Goal: Task Accomplishment & Management: Use online tool/utility

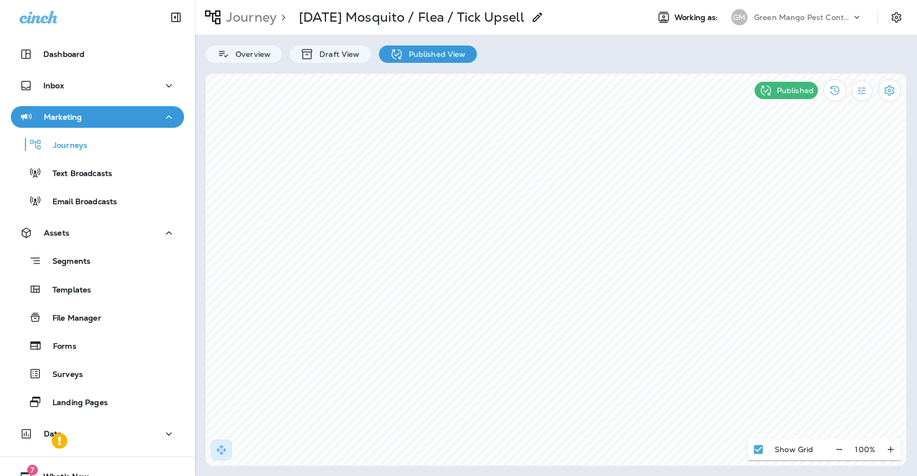
click at [824, 13] on p "Green Mango Pest Control" at bounding box center [802, 17] width 97 height 9
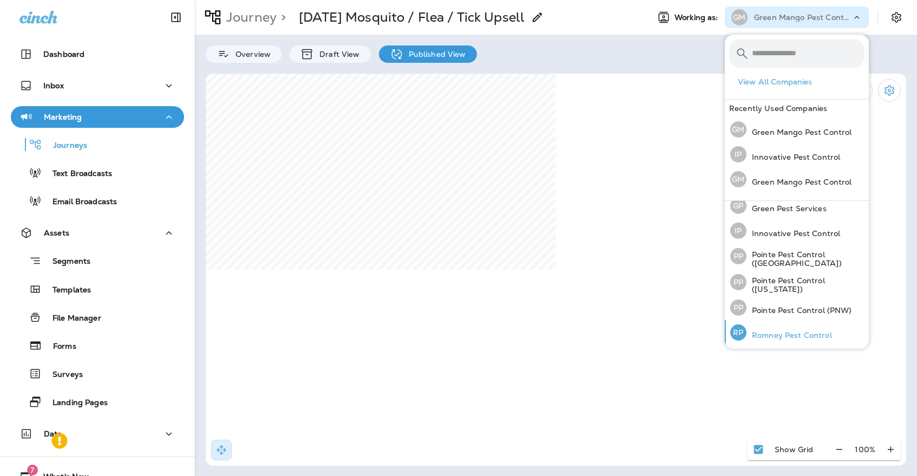
scroll to position [32, 0]
click at [772, 331] on p "Romney Pest Control" at bounding box center [790, 335] width 86 height 9
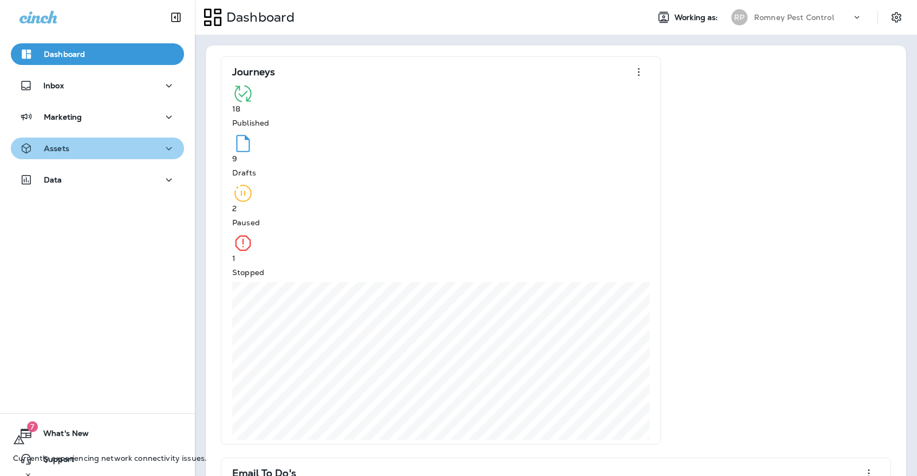
click at [121, 157] on button "Assets" at bounding box center [97, 149] width 173 height 22
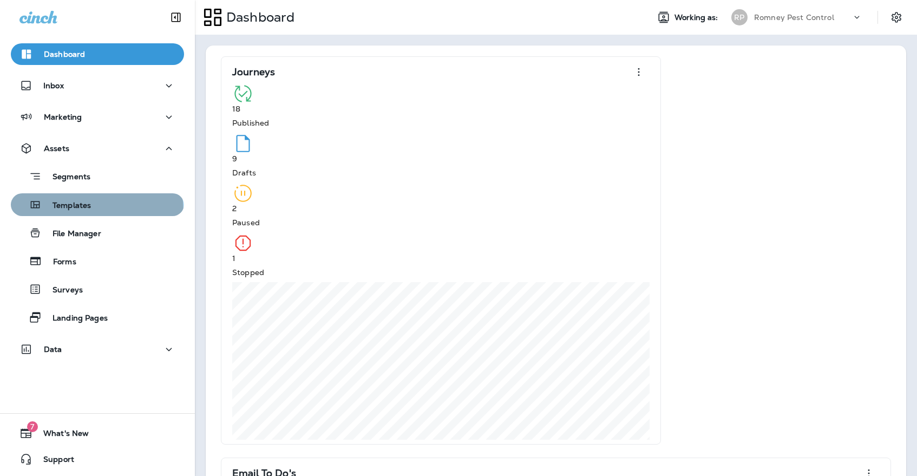
click at [96, 211] on div "Templates" at bounding box center [97, 205] width 165 height 16
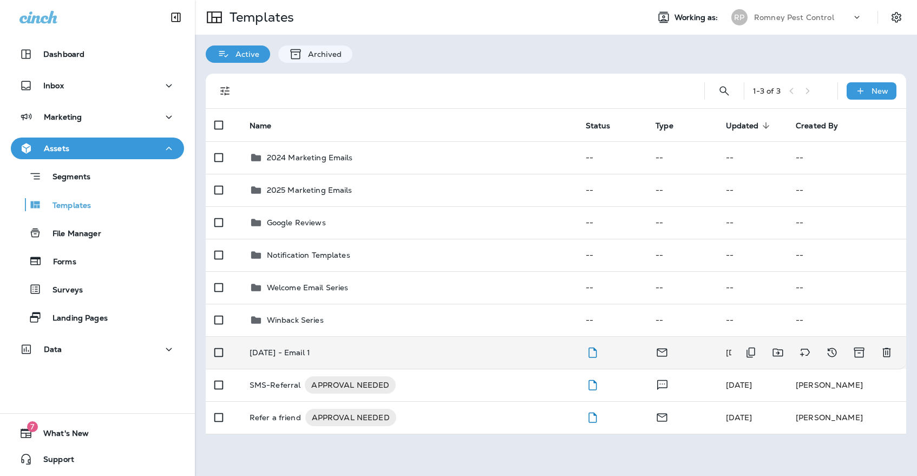
click at [337, 348] on div "[DATE] - Email 1" at bounding box center [409, 352] width 319 height 9
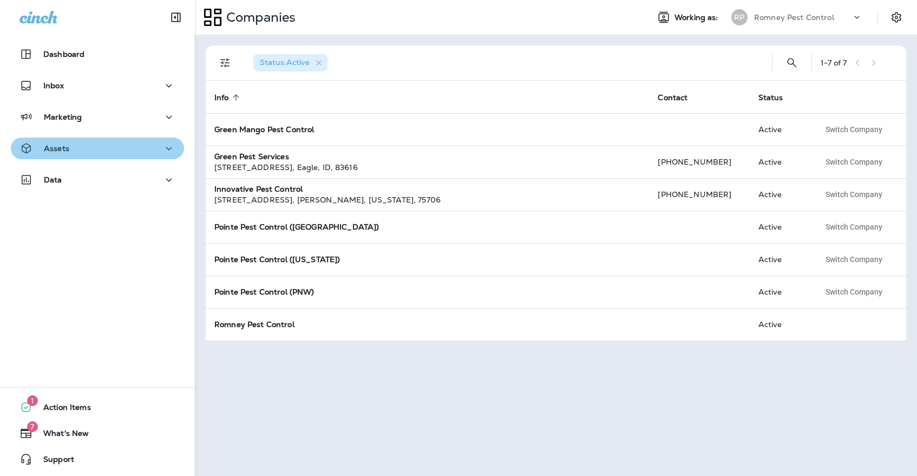
click at [142, 144] on div "Assets" at bounding box center [97, 149] width 156 height 14
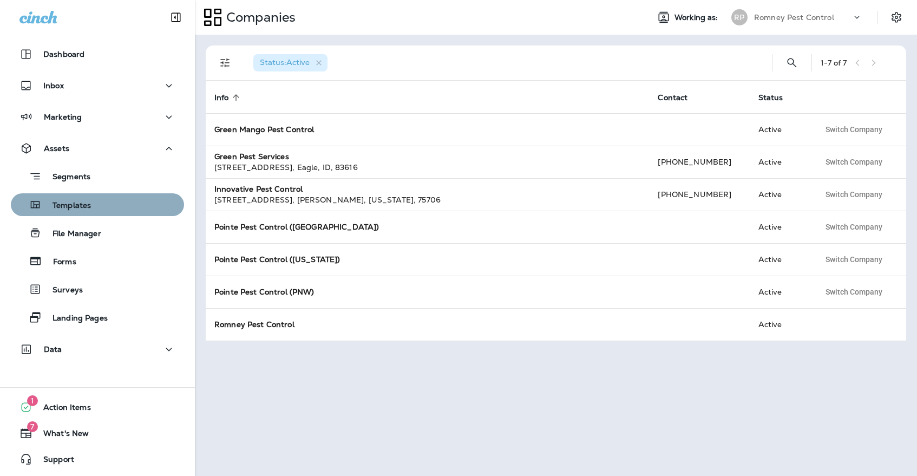
click at [129, 204] on div "Templates" at bounding box center [97, 205] width 165 height 16
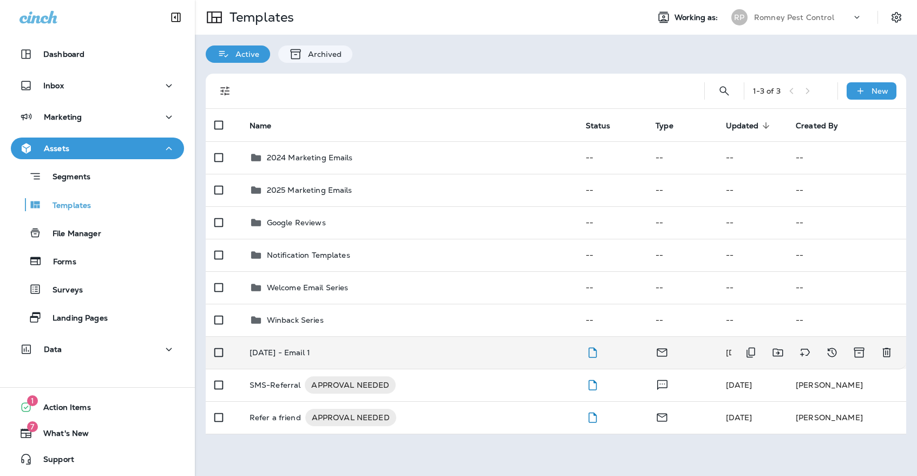
click at [348, 336] on td "[DATE] - Email 1" at bounding box center [409, 352] width 336 height 32
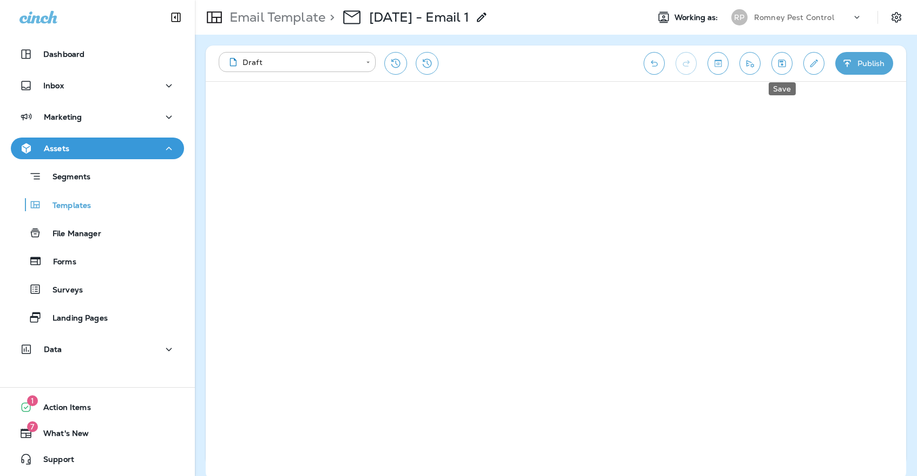
click at [777, 67] on icon "Save" at bounding box center [782, 63] width 11 height 11
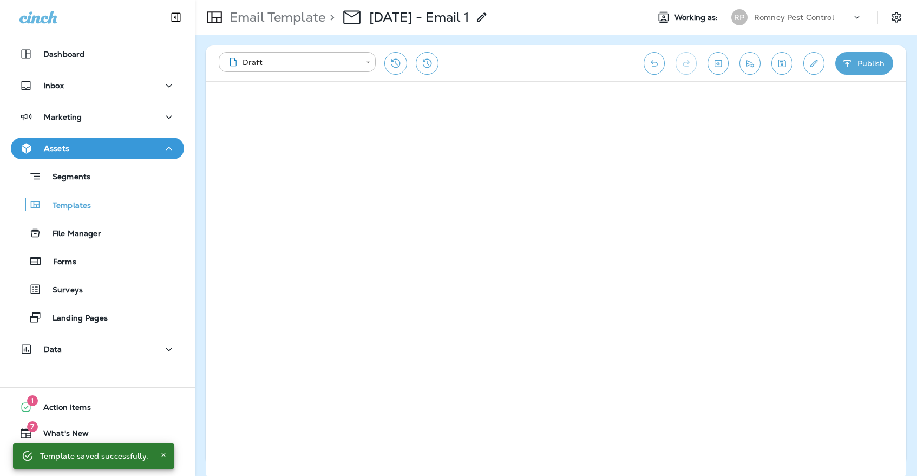
click at [741, 17] on div "RP" at bounding box center [740, 17] width 16 height 16
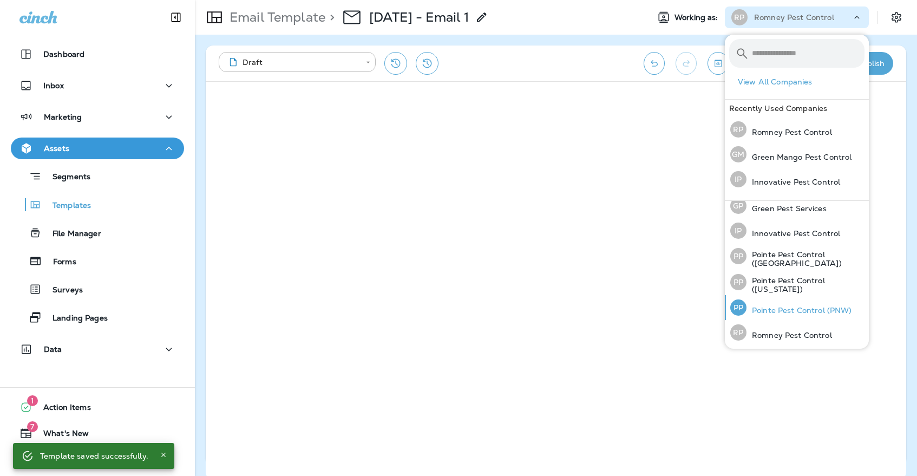
scroll to position [32, 0]
click at [762, 314] on p "Pointe Pest Control (PNW)" at bounding box center [800, 310] width 106 height 9
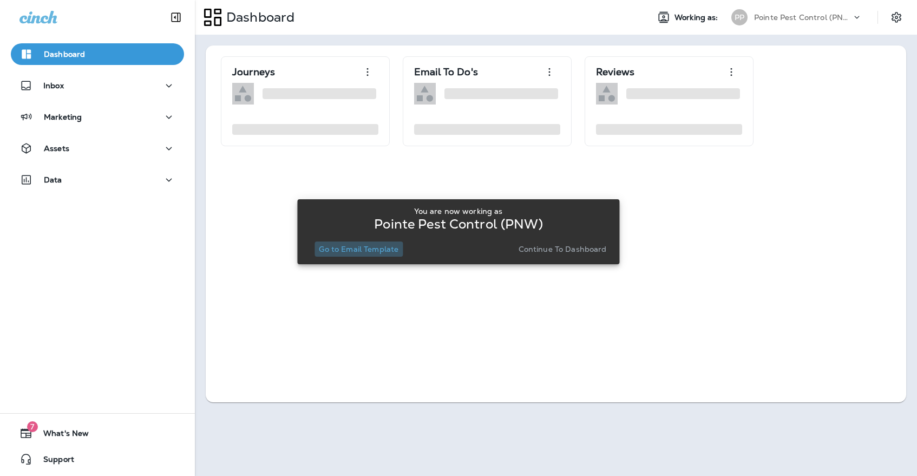
click at [377, 250] on p "Go to Email Template" at bounding box center [359, 249] width 80 height 9
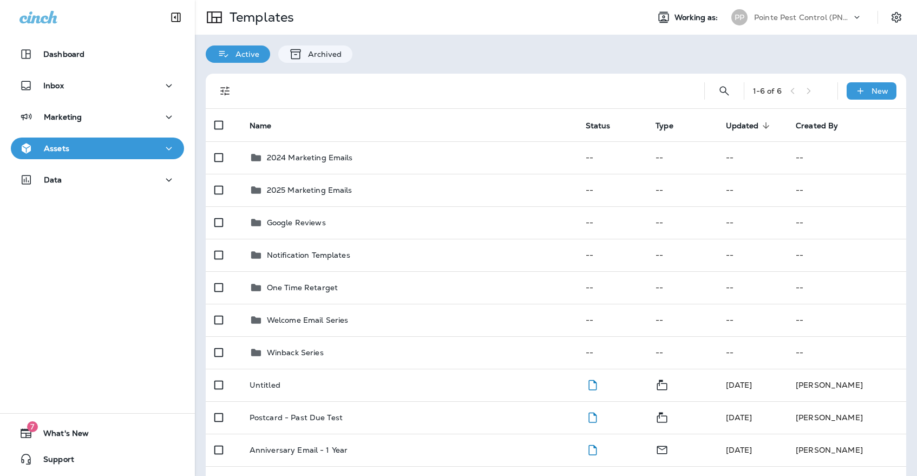
click at [811, 14] on p "Pointe Pest Control (PNW)" at bounding box center [802, 17] width 97 height 9
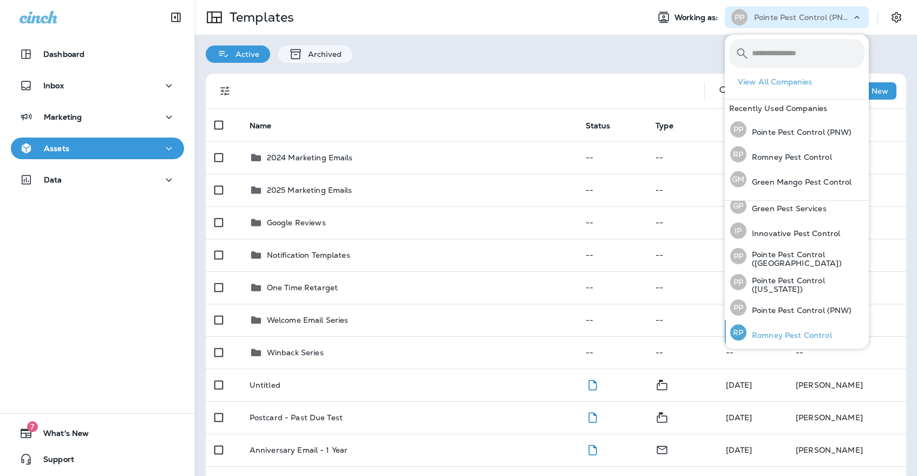
scroll to position [32, 0]
click at [743, 327] on div "RP" at bounding box center [739, 333] width 16 height 16
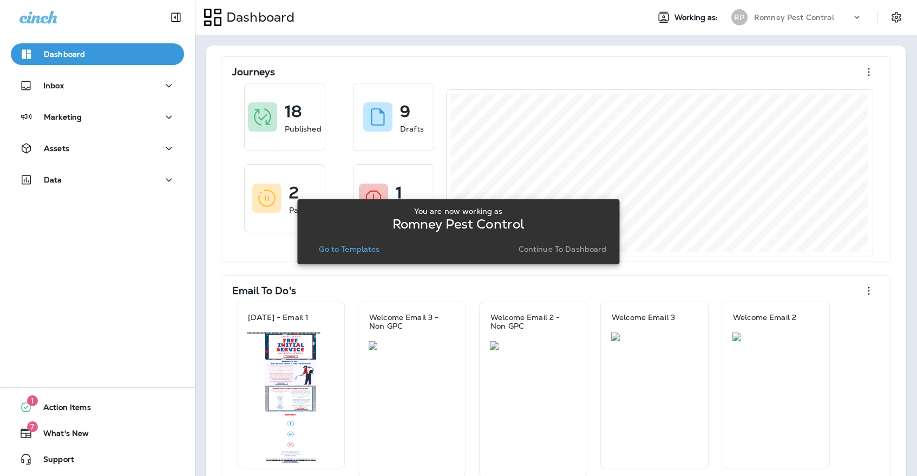
click at [327, 245] on p "Go to Templates" at bounding box center [349, 249] width 61 height 9
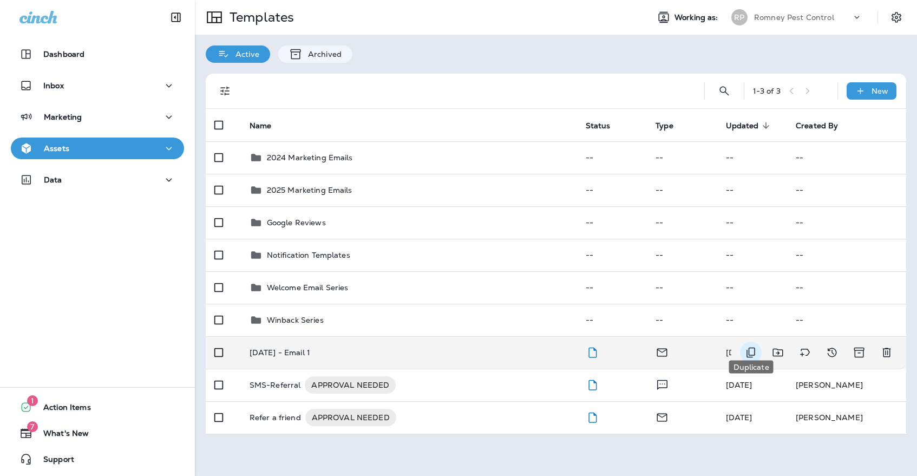
click at [754, 346] on icon "Duplicate" at bounding box center [751, 352] width 13 height 13
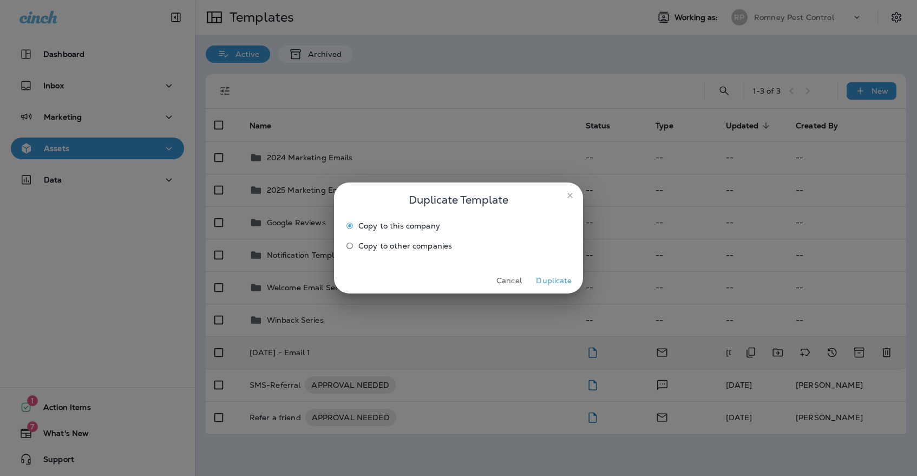
click at [433, 252] on label "Copy to other companies" at bounding box center [451, 245] width 220 height 17
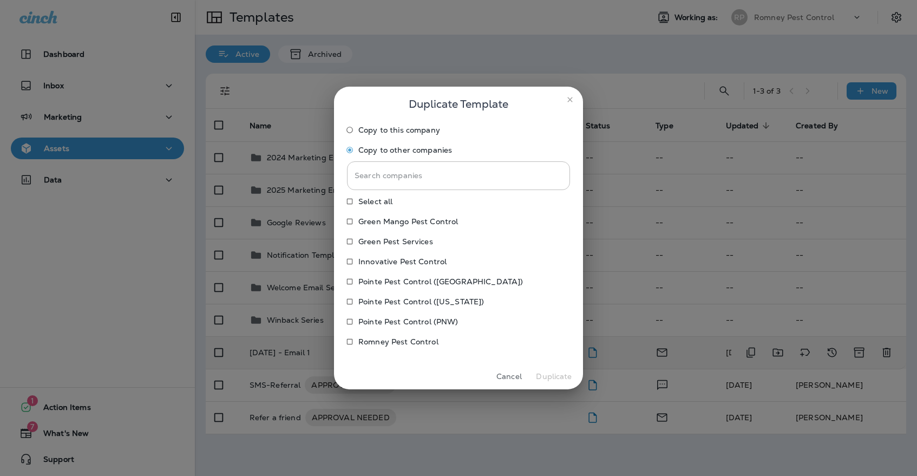
click at [420, 277] on p "Pointe Pest Control ([GEOGRAPHIC_DATA])" at bounding box center [440, 281] width 165 height 9
click at [419, 302] on p "Pointe Pest Control ([US_STATE])" at bounding box center [421, 301] width 126 height 9
click at [419, 318] on p "Pointe Pest Control (PNW)" at bounding box center [408, 321] width 100 height 9
click at [544, 377] on button "Duplicate" at bounding box center [554, 376] width 41 height 17
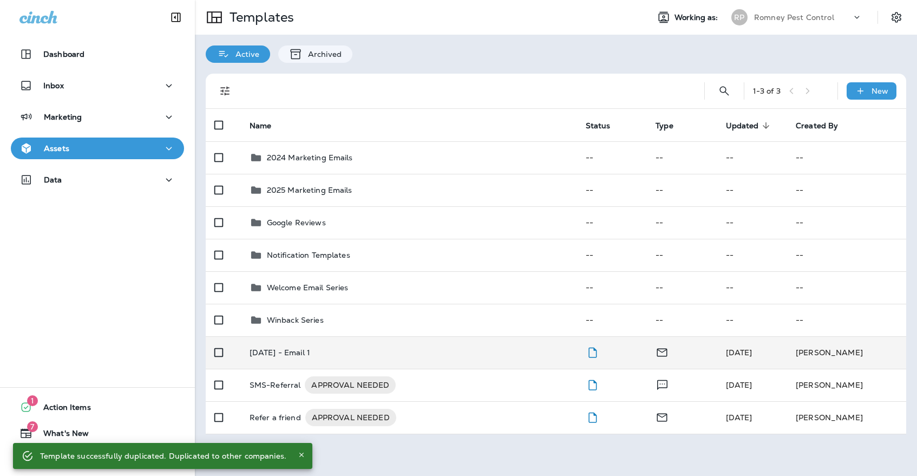
click at [784, 29] on div "Templates Working as: RP Romney Pest Control" at bounding box center [556, 17] width 722 height 35
click at [790, 12] on div "Romney Pest Control" at bounding box center [802, 17] width 97 height 16
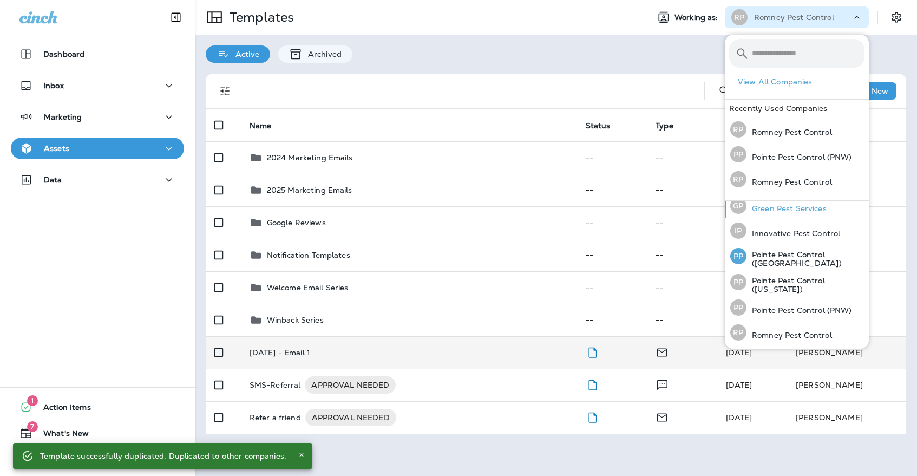
scroll to position [32, 0]
click at [341, 354] on td "[DATE] - Email 1" at bounding box center [409, 352] width 336 height 32
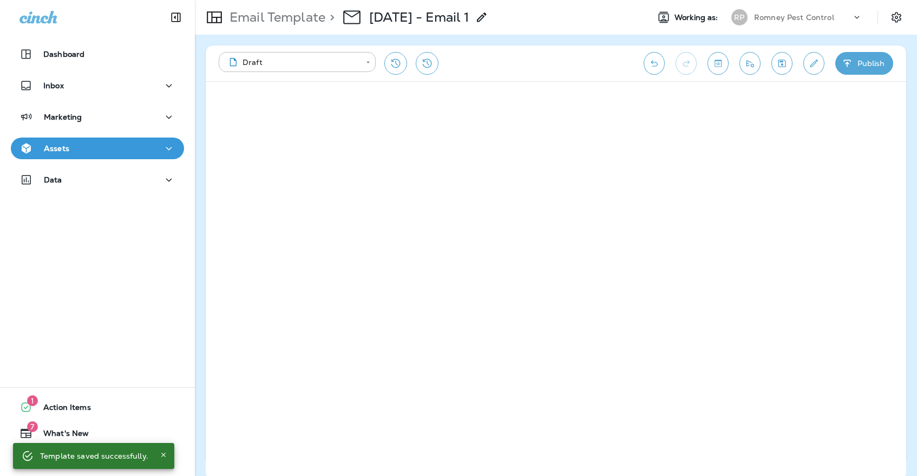
click at [788, 69] on button "Save" at bounding box center [782, 63] width 21 height 23
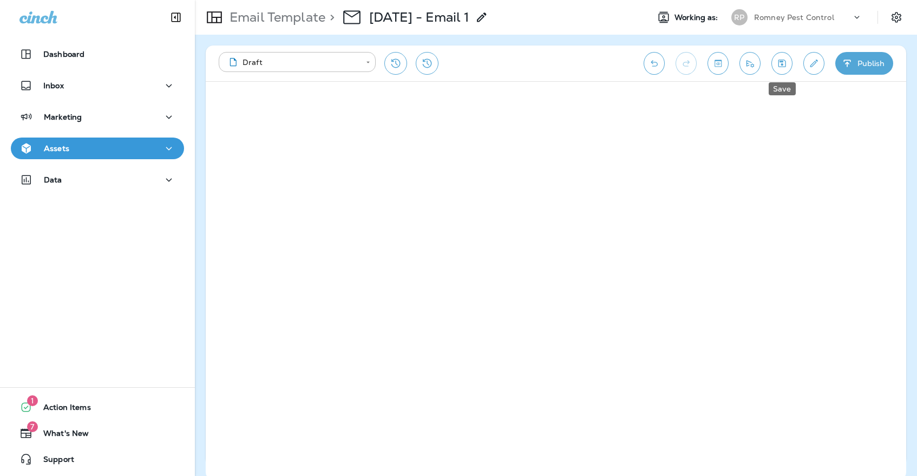
click at [777, 69] on button "Save" at bounding box center [782, 63] width 21 height 23
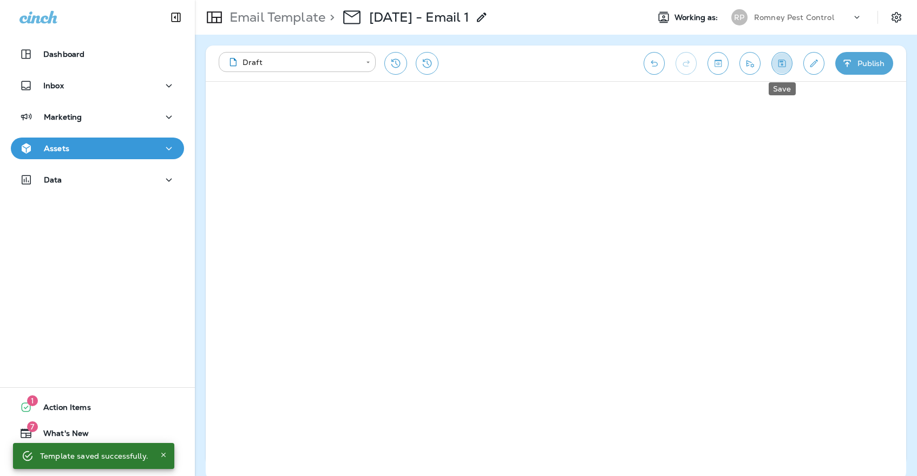
click at [778, 57] on button "Save" at bounding box center [782, 63] width 21 height 23
click at [139, 149] on div "Assets" at bounding box center [97, 149] width 156 height 14
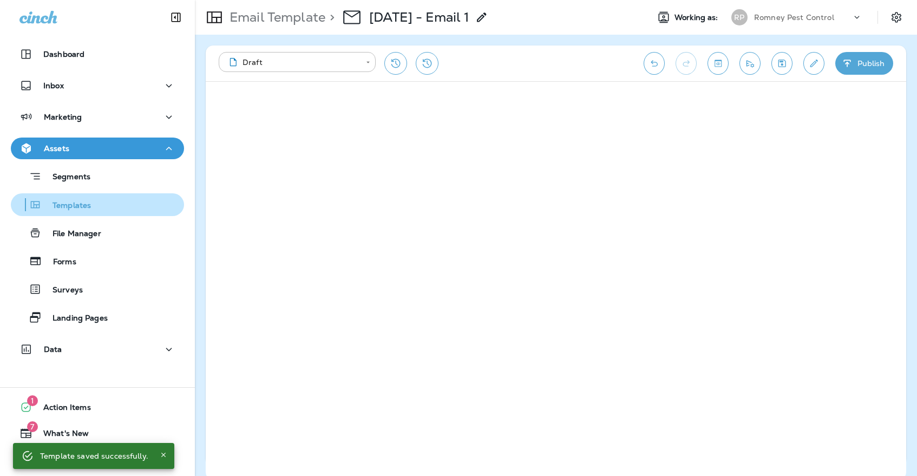
click at [130, 205] on div "Templates" at bounding box center [97, 205] width 165 height 16
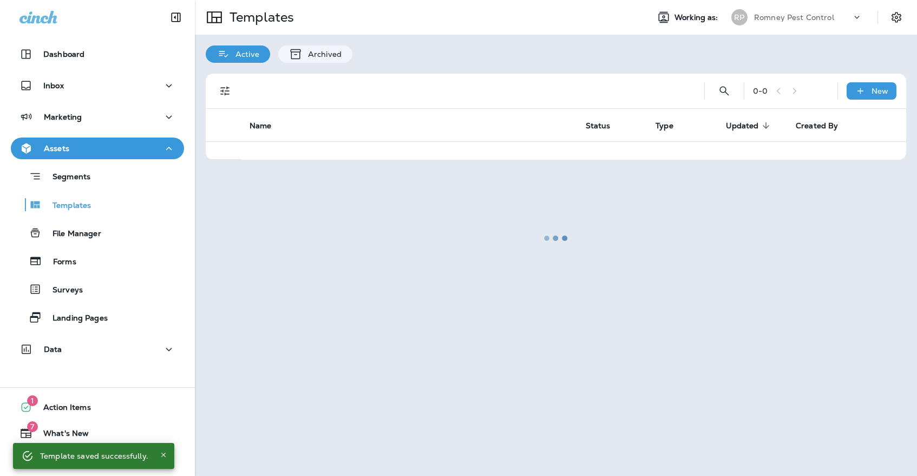
click at [761, 18] on div at bounding box center [556, 238] width 720 height 474
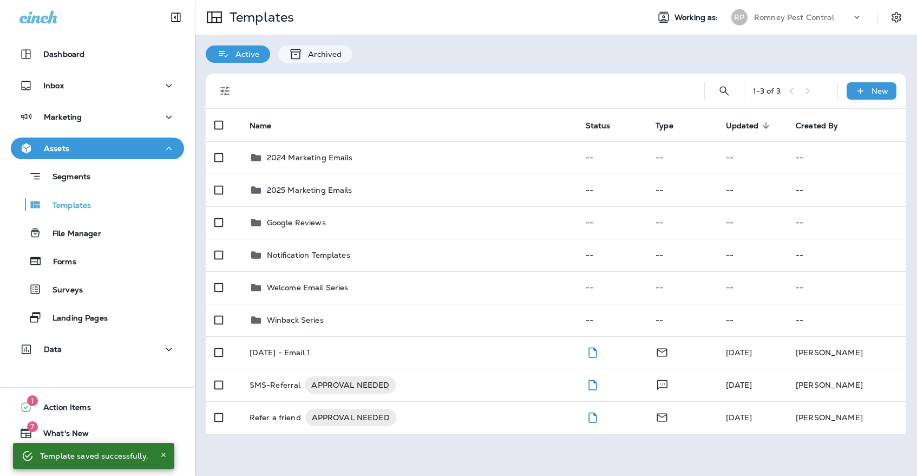
click at [776, 16] on p "Romney Pest Control" at bounding box center [794, 17] width 80 height 9
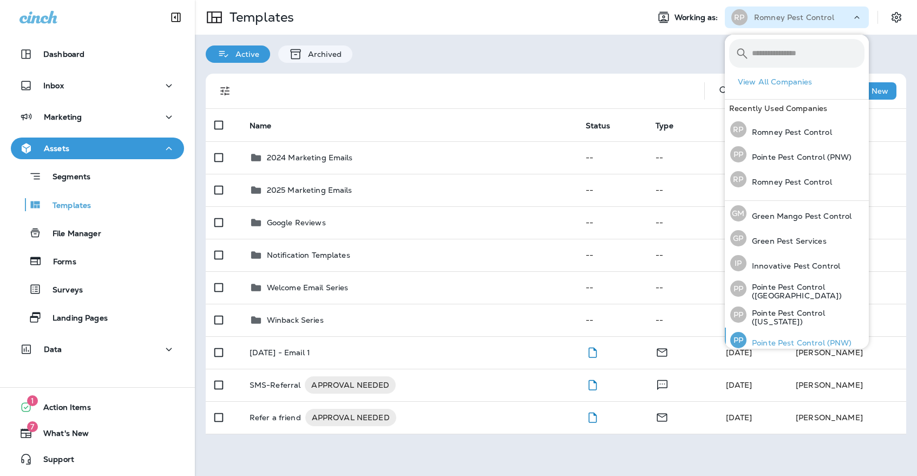
click at [827, 341] on p "Pointe Pest Control (PNW)" at bounding box center [800, 342] width 106 height 9
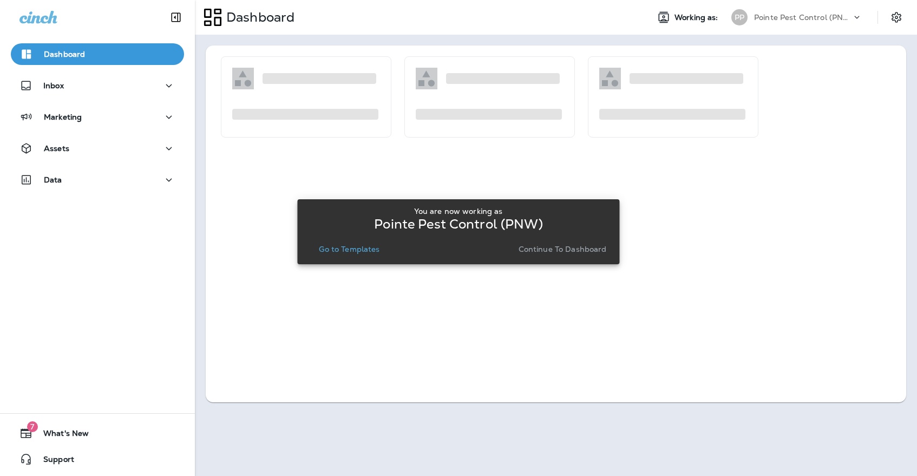
click at [379, 247] on p "Go to Templates" at bounding box center [349, 249] width 61 height 9
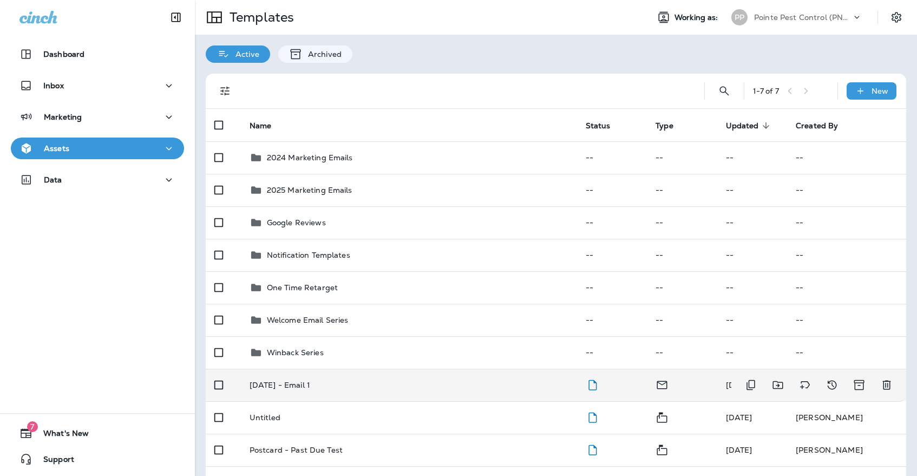
click at [392, 369] on td "[DATE] - Email 1" at bounding box center [409, 385] width 336 height 32
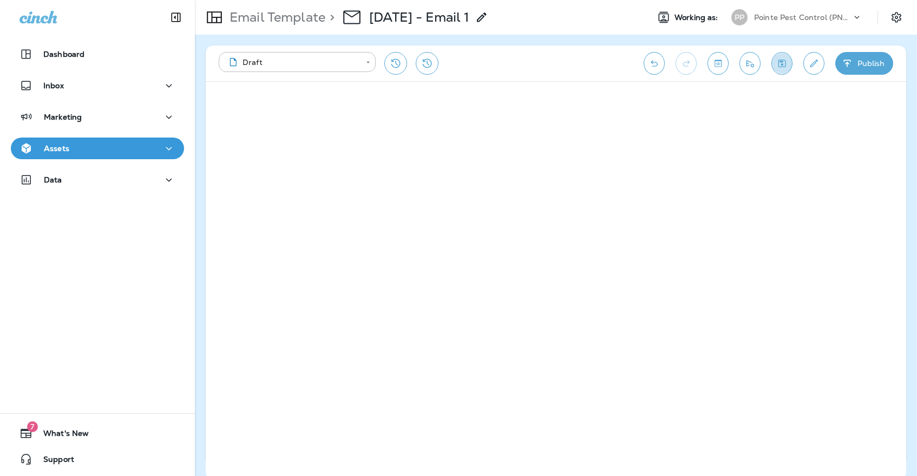
click at [781, 66] on icon "Save" at bounding box center [782, 63] width 11 height 11
click at [775, 62] on button "Save" at bounding box center [782, 63] width 21 height 23
click at [780, 58] on icon "Save" at bounding box center [782, 63] width 11 height 11
click at [150, 149] on div "Assets" at bounding box center [97, 149] width 156 height 14
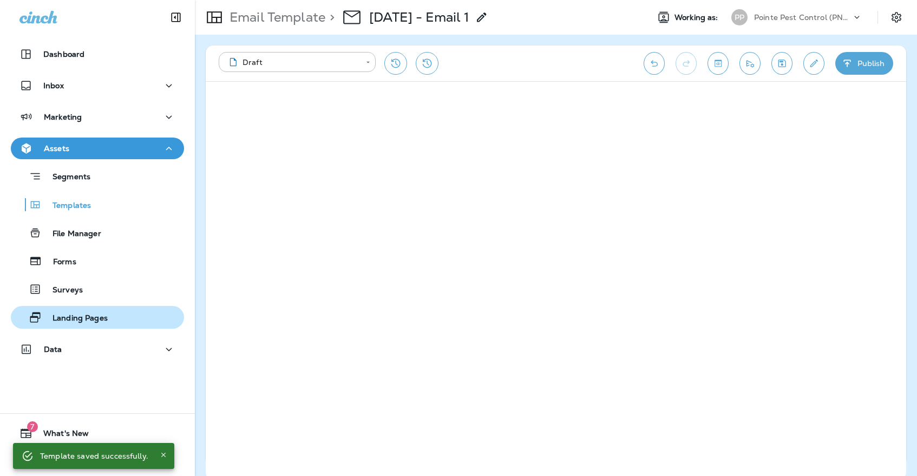
click at [131, 312] on div "Landing Pages" at bounding box center [97, 317] width 165 height 16
